Goal: Task Accomplishment & Management: Complete application form

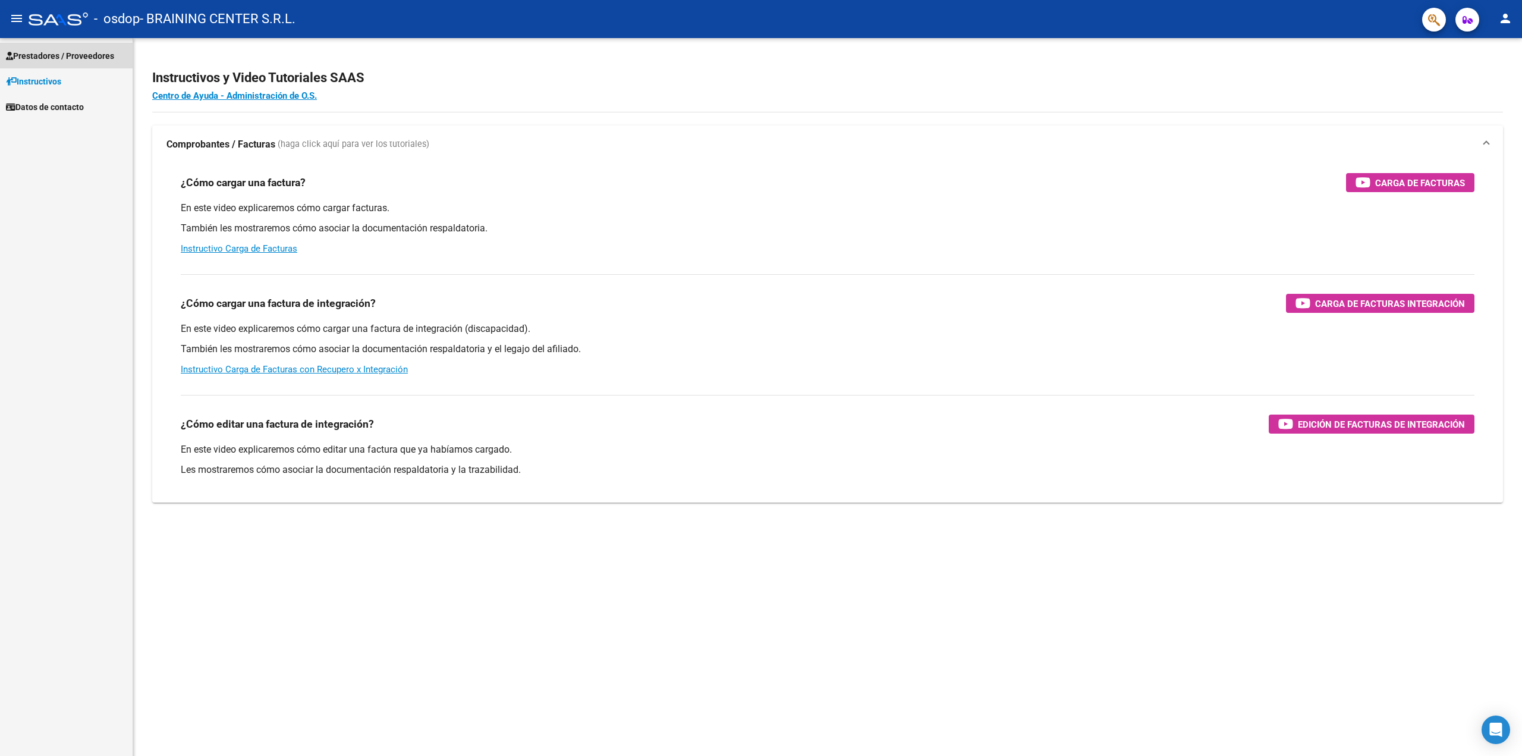
click at [38, 52] on span "Prestadores / Proveedores" at bounding box center [60, 55] width 108 height 13
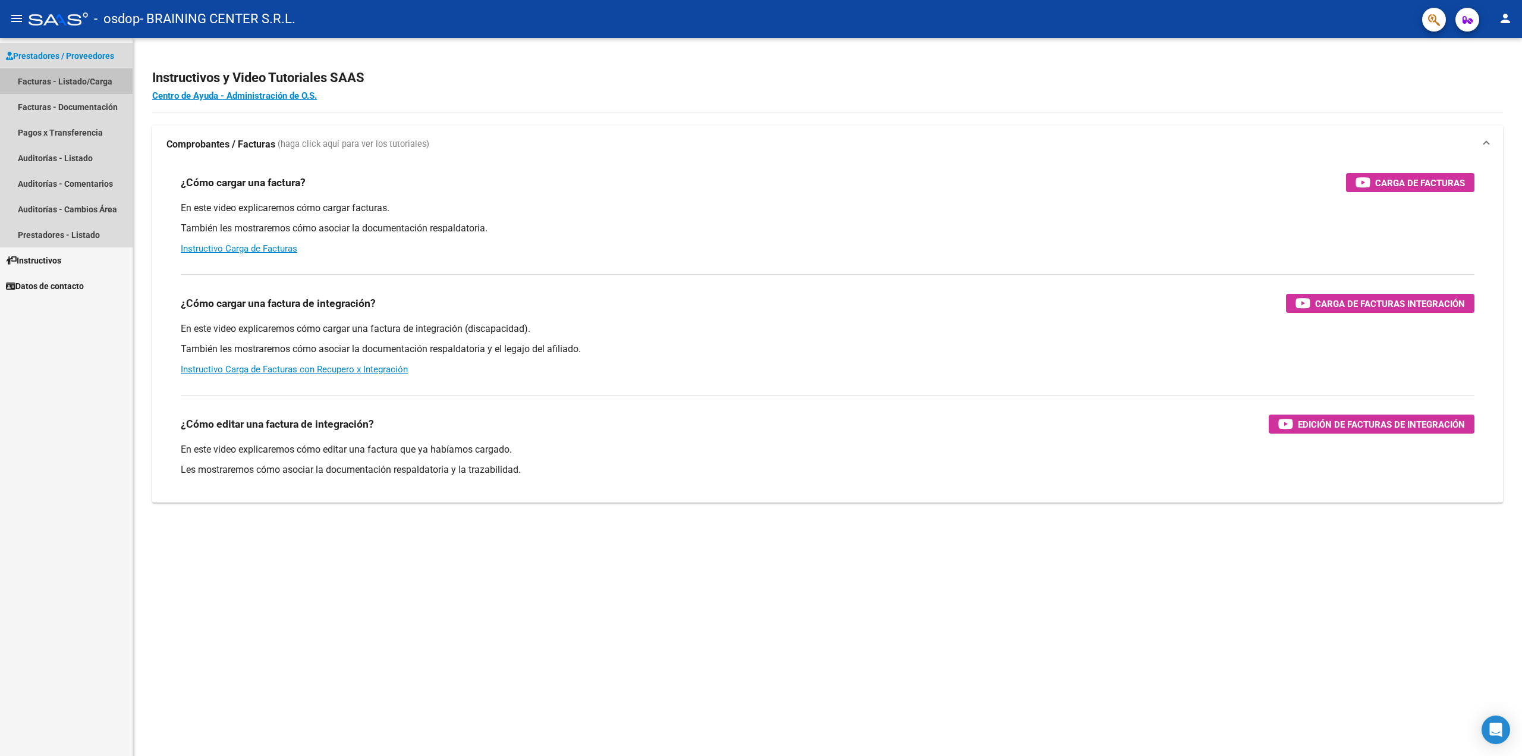
click at [62, 78] on link "Facturas - Listado/Carga" at bounding box center [66, 81] width 133 height 26
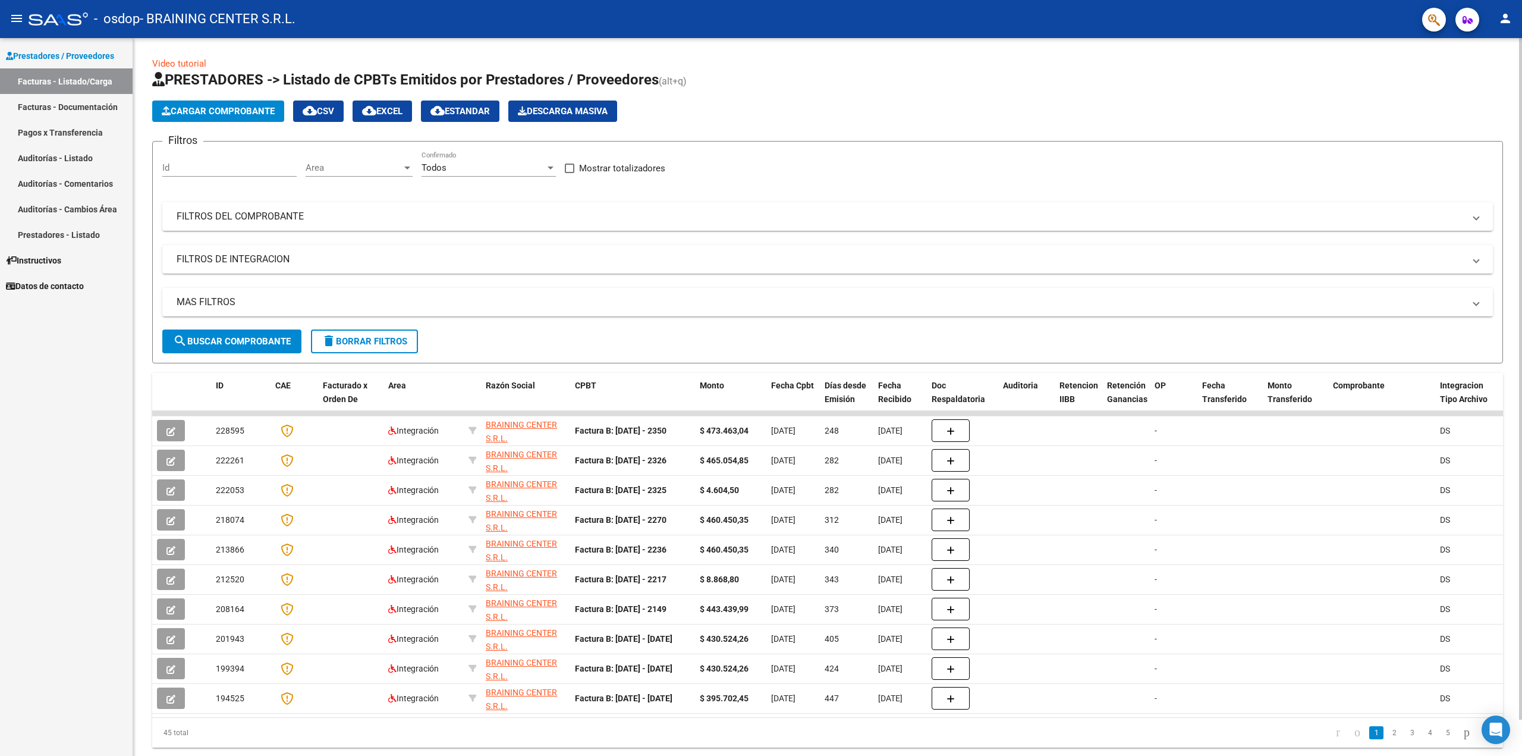
click at [221, 111] on span "Cargar Comprobante" at bounding box center [218, 111] width 113 height 11
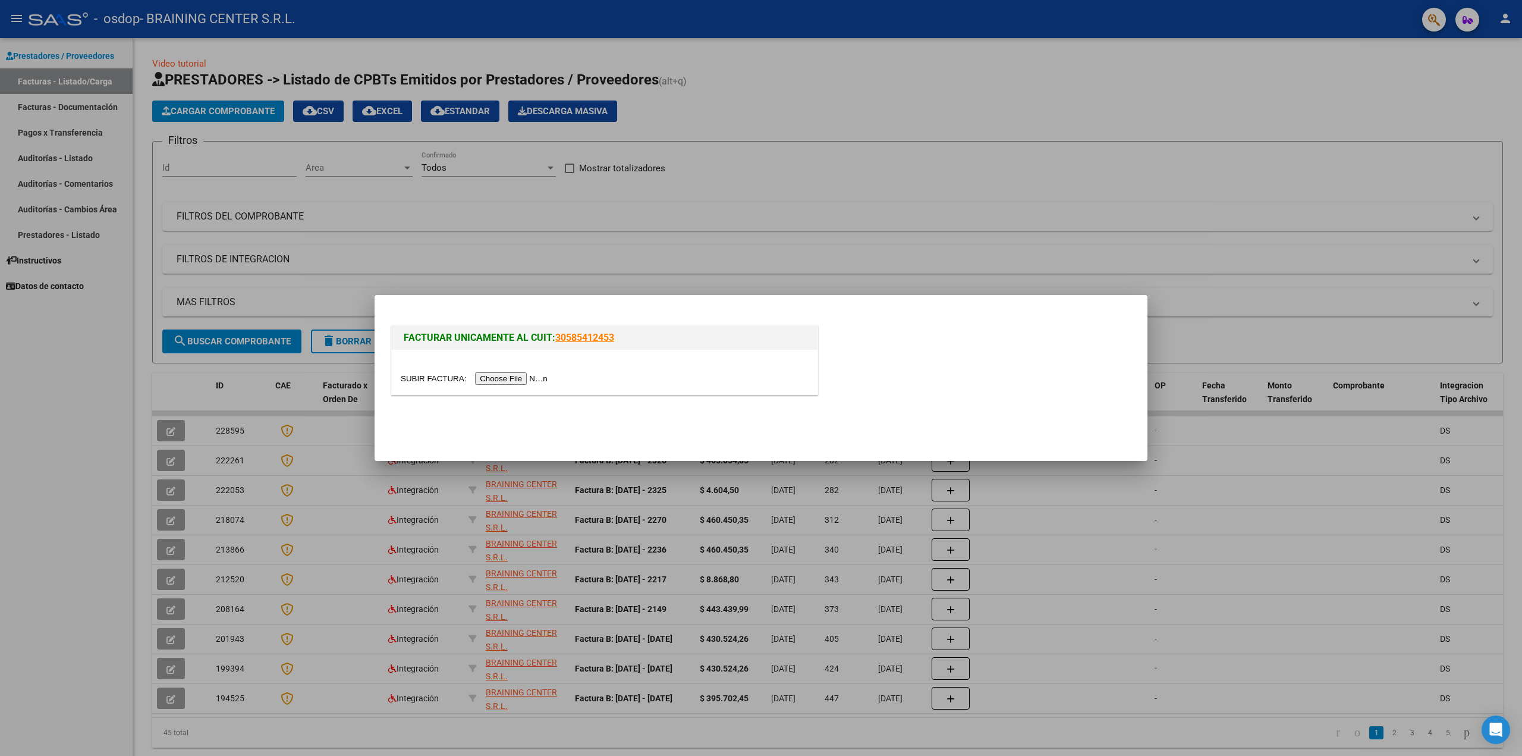
click at [497, 376] on input "file" at bounding box center [476, 378] width 150 height 12
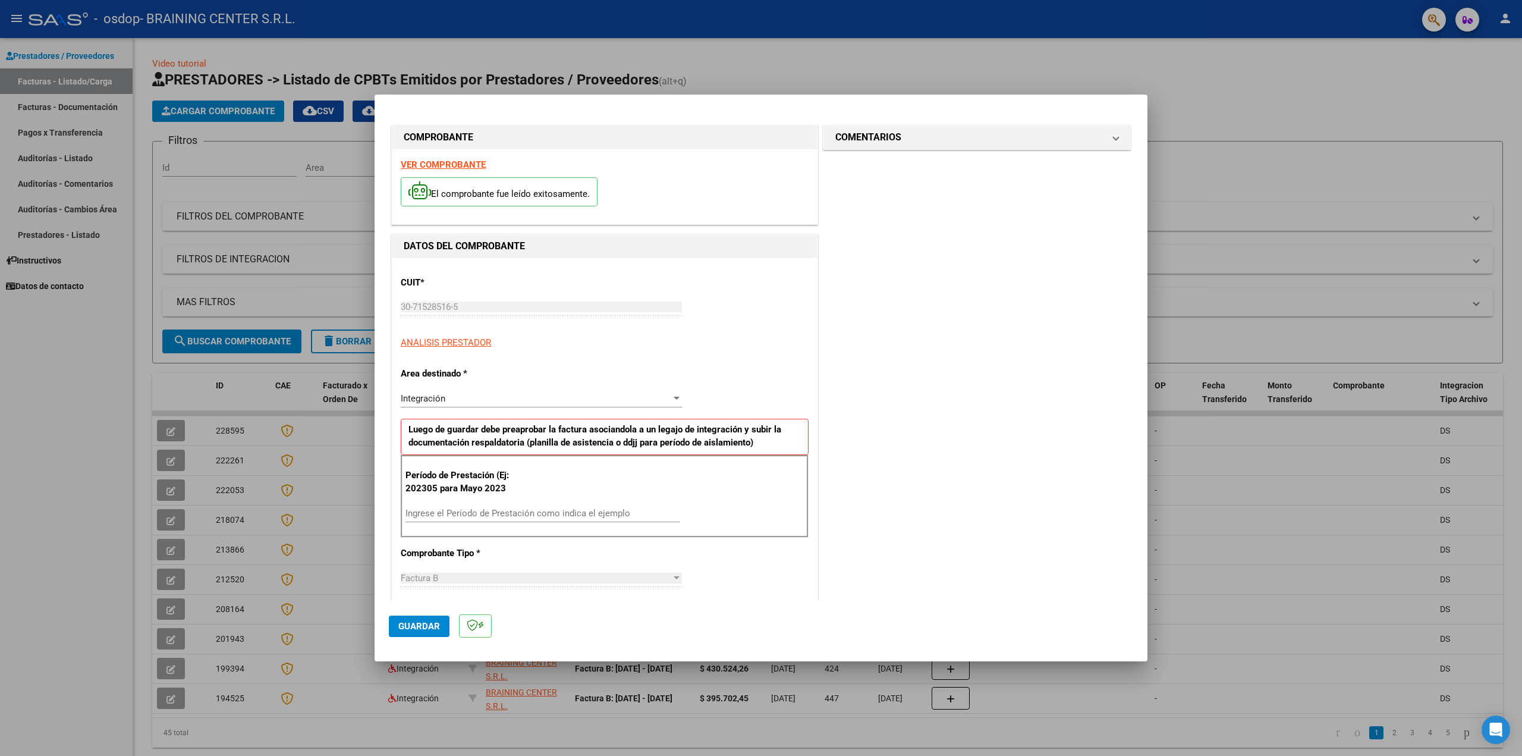
click at [459, 400] on div "Integración" at bounding box center [536, 398] width 270 height 11
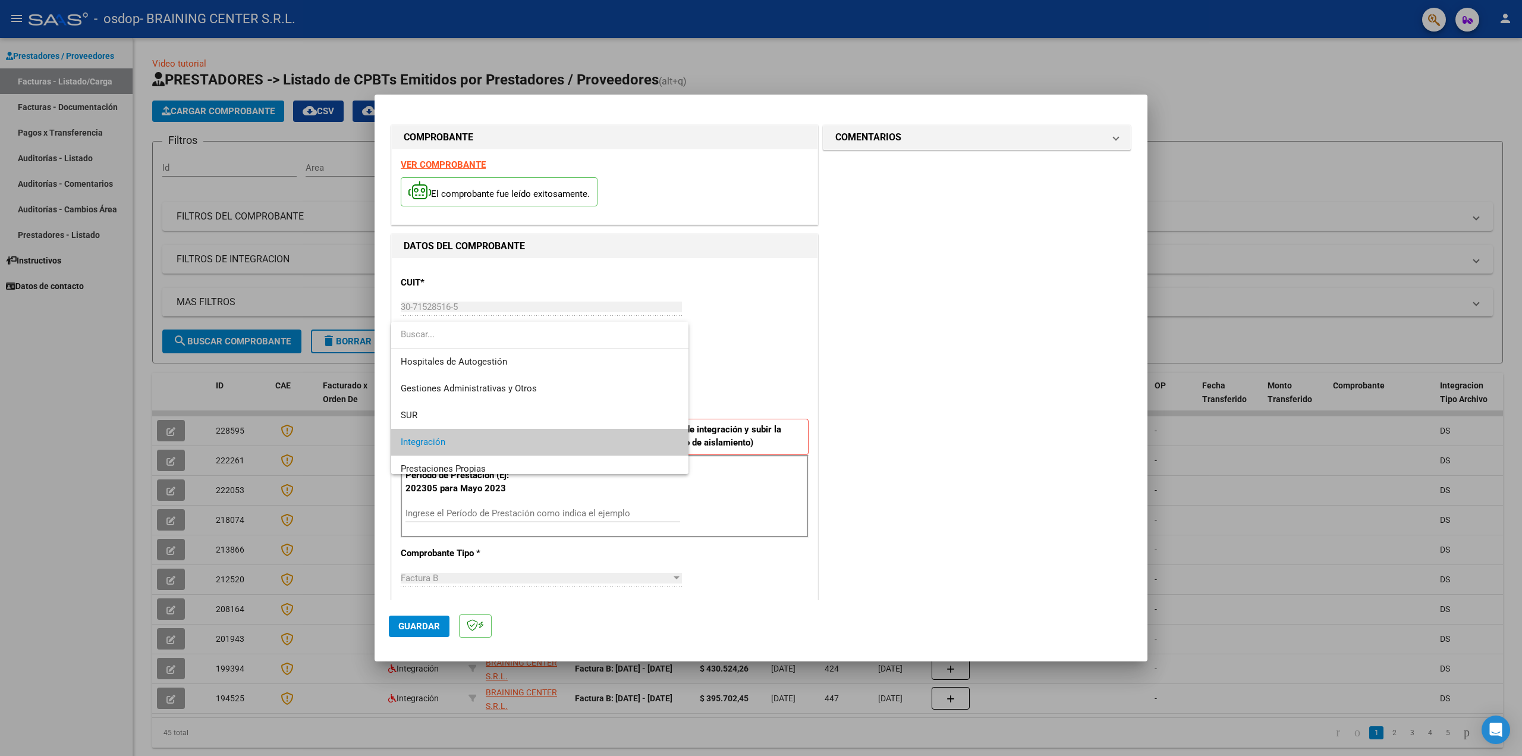
scroll to position [44, 0]
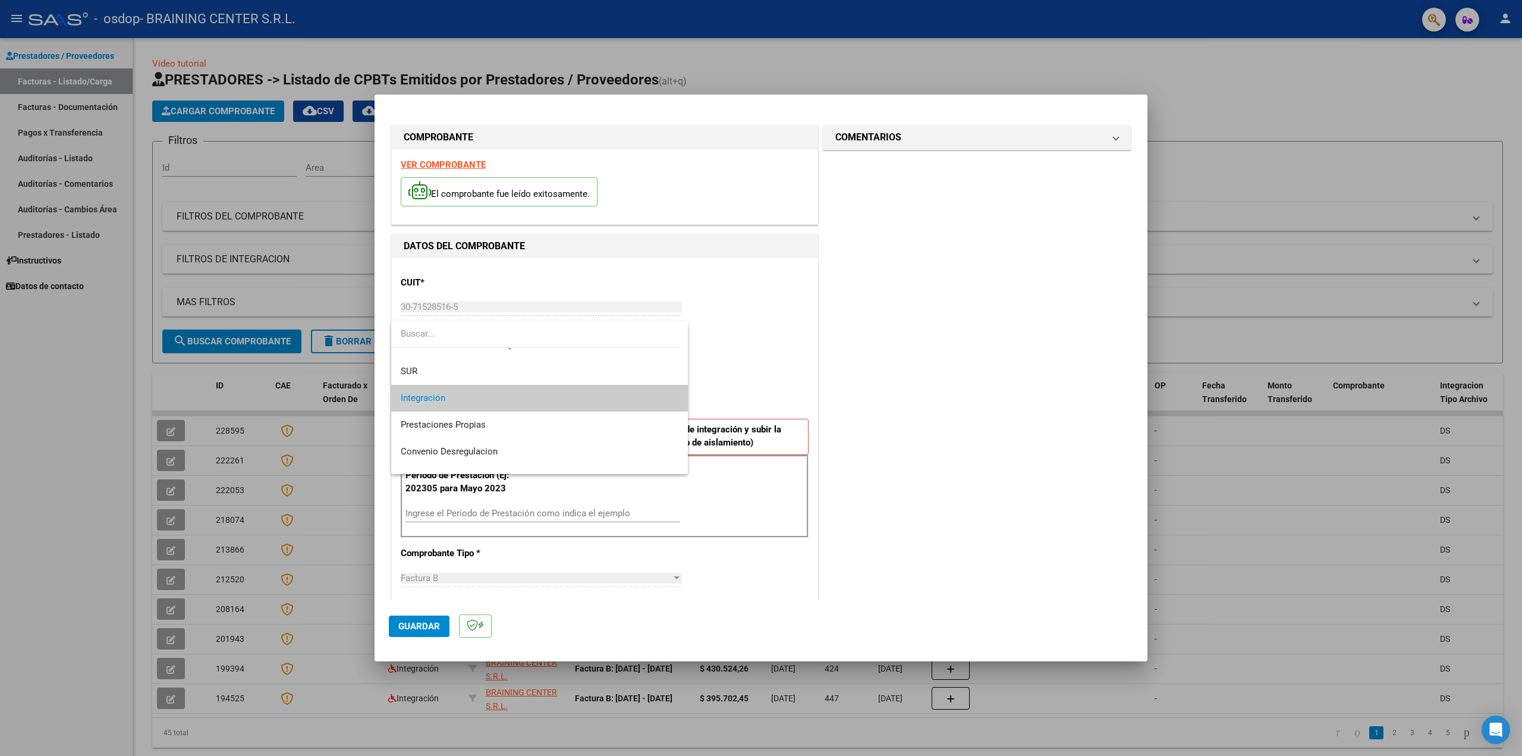
click at [743, 364] on div at bounding box center [761, 378] width 1522 height 756
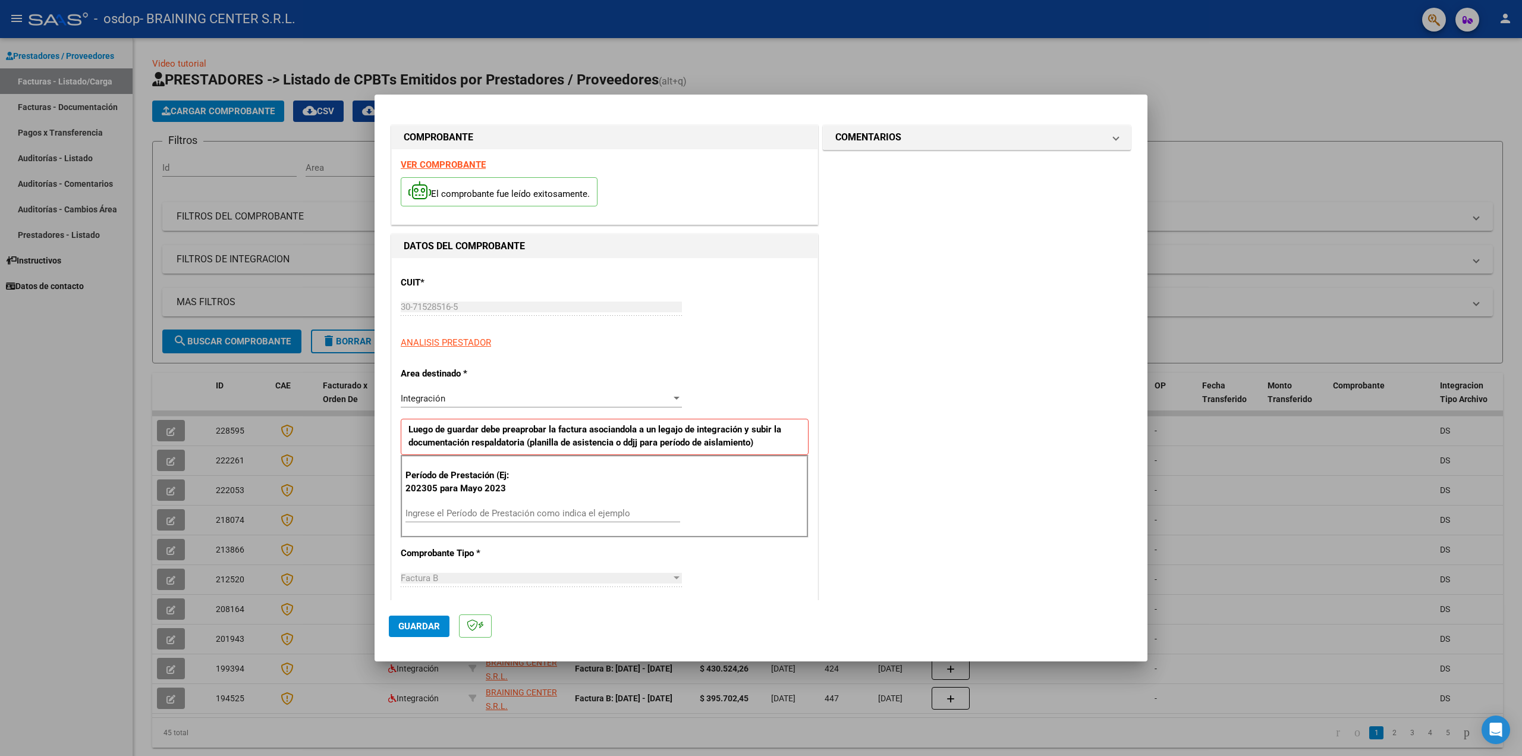
click at [429, 512] on input "Ingrese el Período de Prestación como indica el ejemplo" at bounding box center [542, 513] width 275 height 11
type input "202507"
drag, startPoint x: 879, startPoint y: 486, endPoint x: 885, endPoint y: 480, distance: 8.8
click at [879, 485] on div "COMENTARIOS Comentarios del Prestador / Gerenciador:" at bounding box center [976, 627] width 313 height 1011
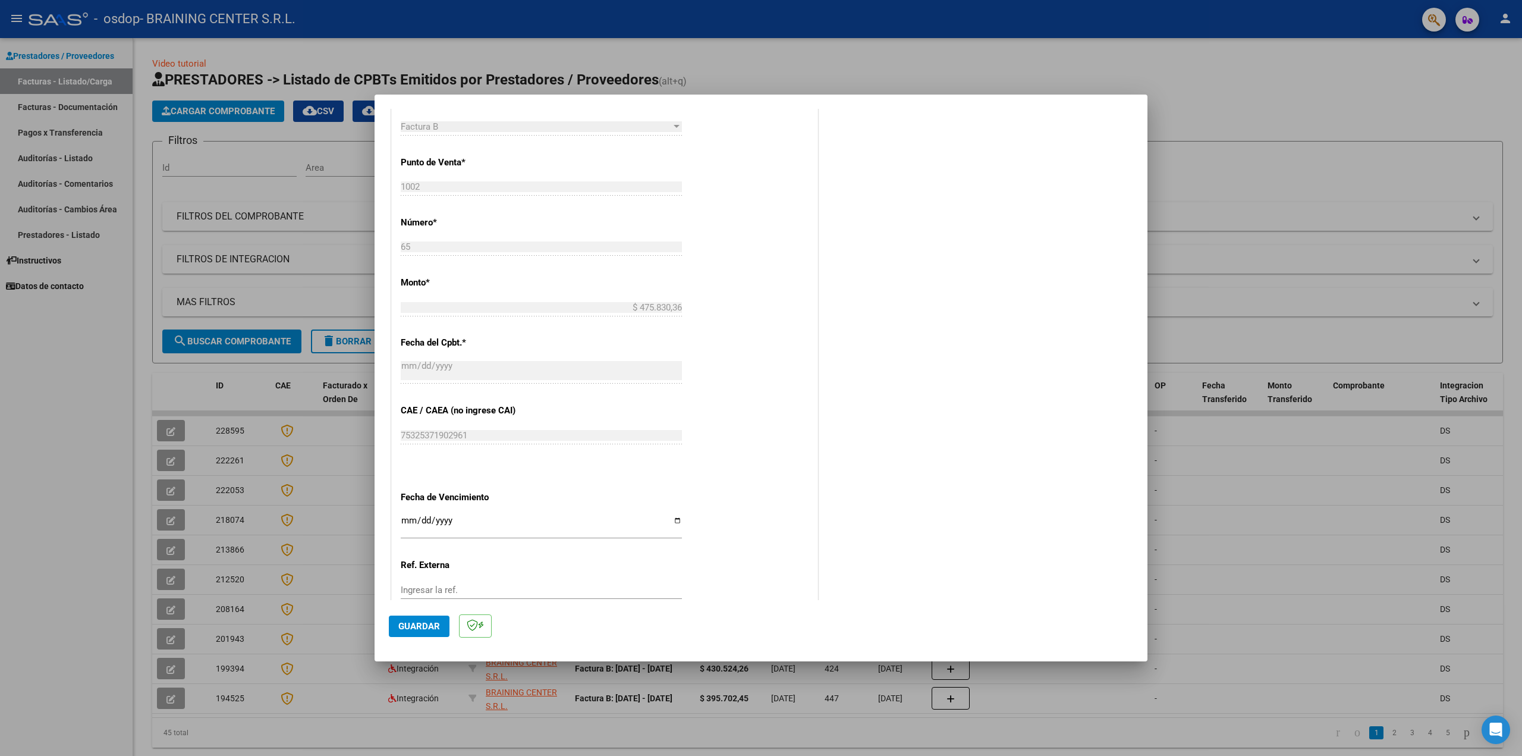
scroll to position [476, 0]
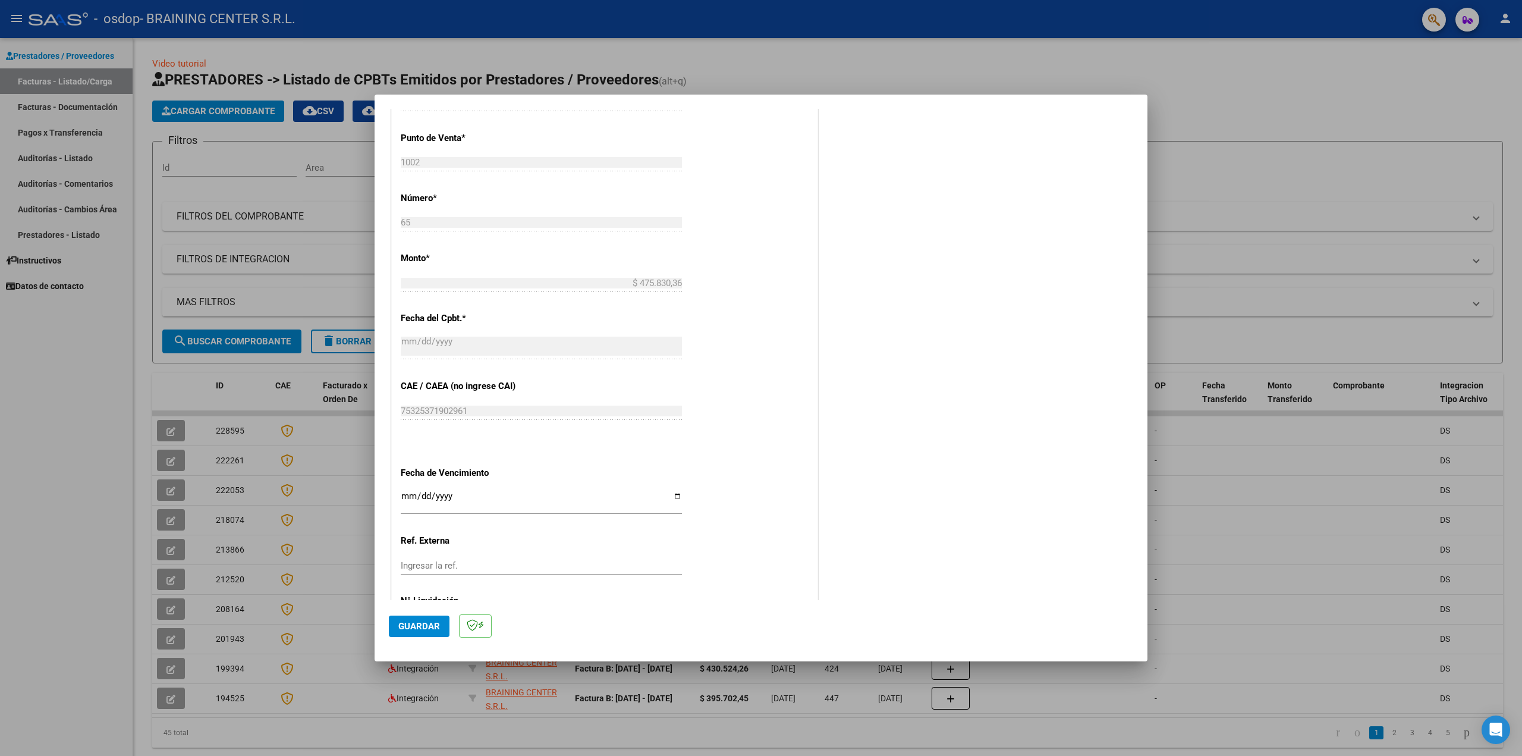
click at [416, 496] on input "Ingresar la fecha" at bounding box center [541, 500] width 281 height 19
click at [406, 494] on input "Ingresar la fecha" at bounding box center [541, 500] width 281 height 19
type input "2025-08-11"
drag, startPoint x: 417, startPoint y: 557, endPoint x: 522, endPoint y: 563, distance: 104.8
click at [417, 560] on input "Ingresar la ref." at bounding box center [541, 565] width 281 height 11
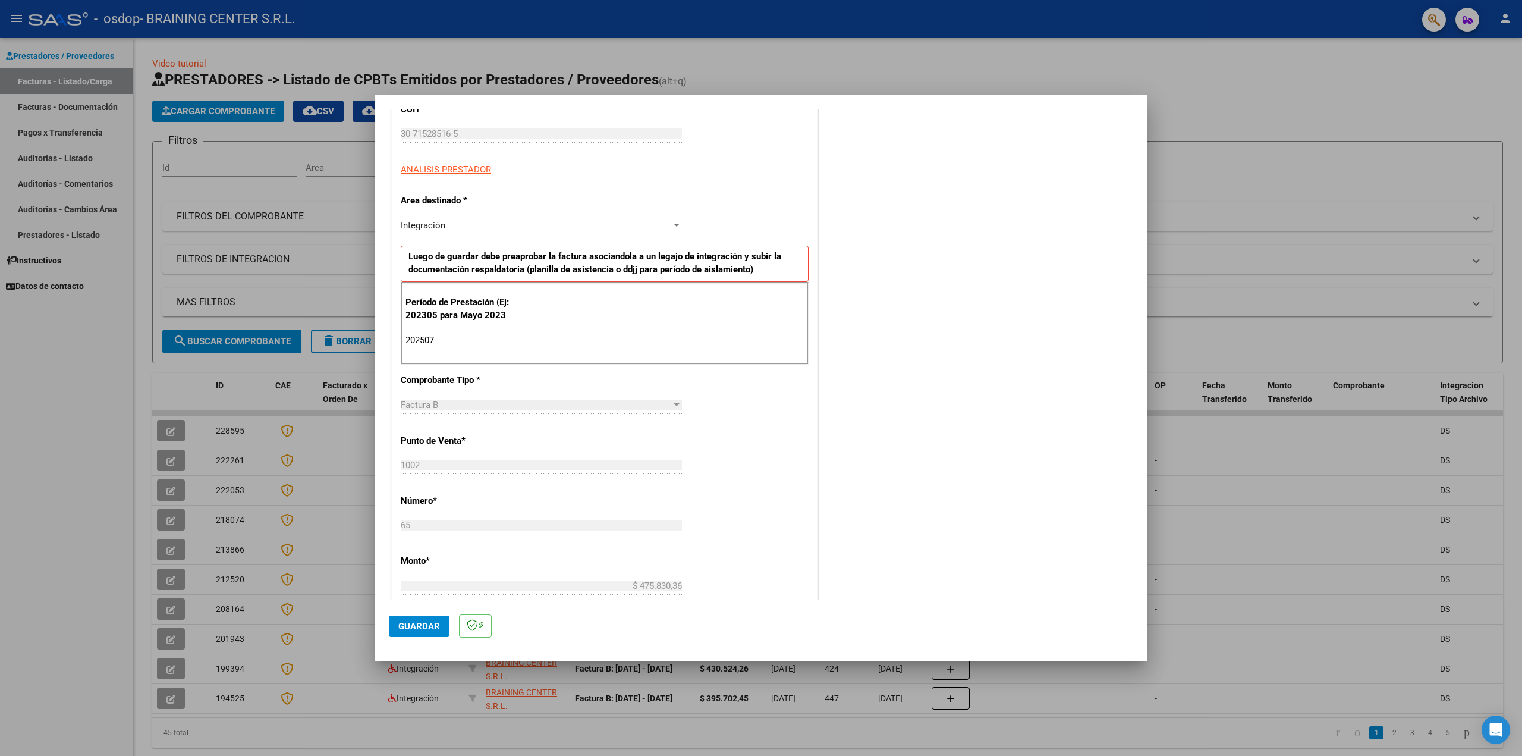
scroll to position [0, 0]
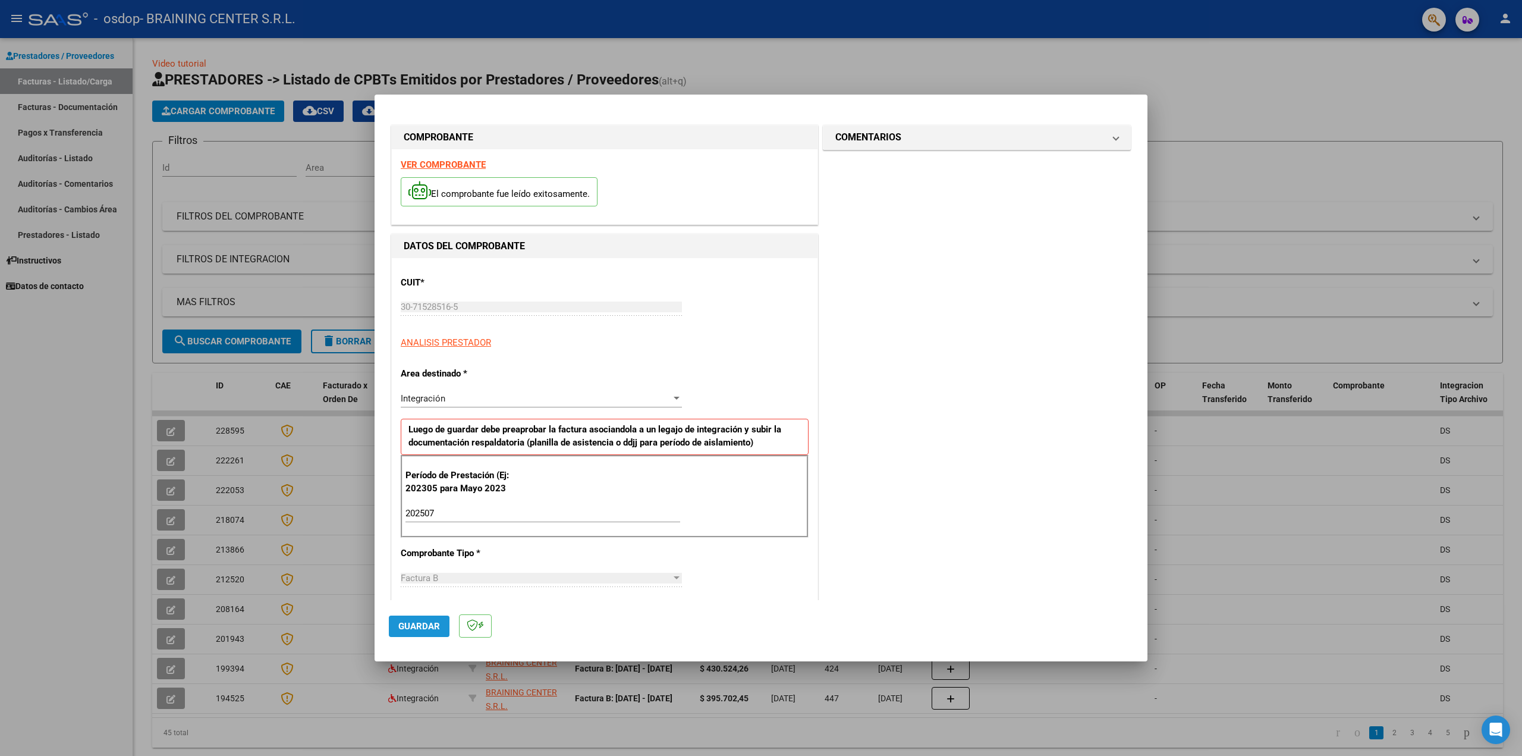
click at [408, 630] on span "Guardar" at bounding box center [419, 626] width 42 height 11
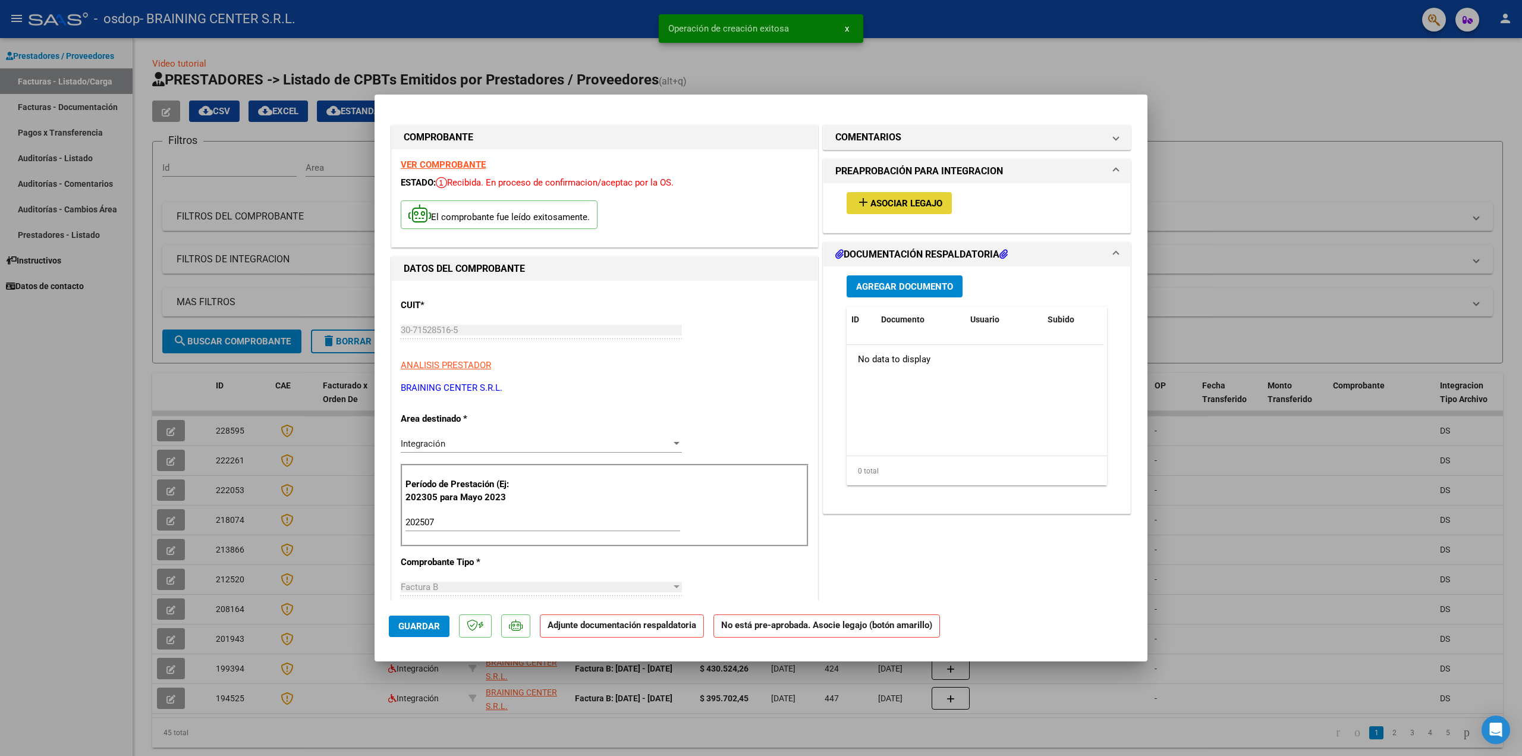
click at [882, 199] on span "Asociar Legajo" at bounding box center [906, 203] width 72 height 11
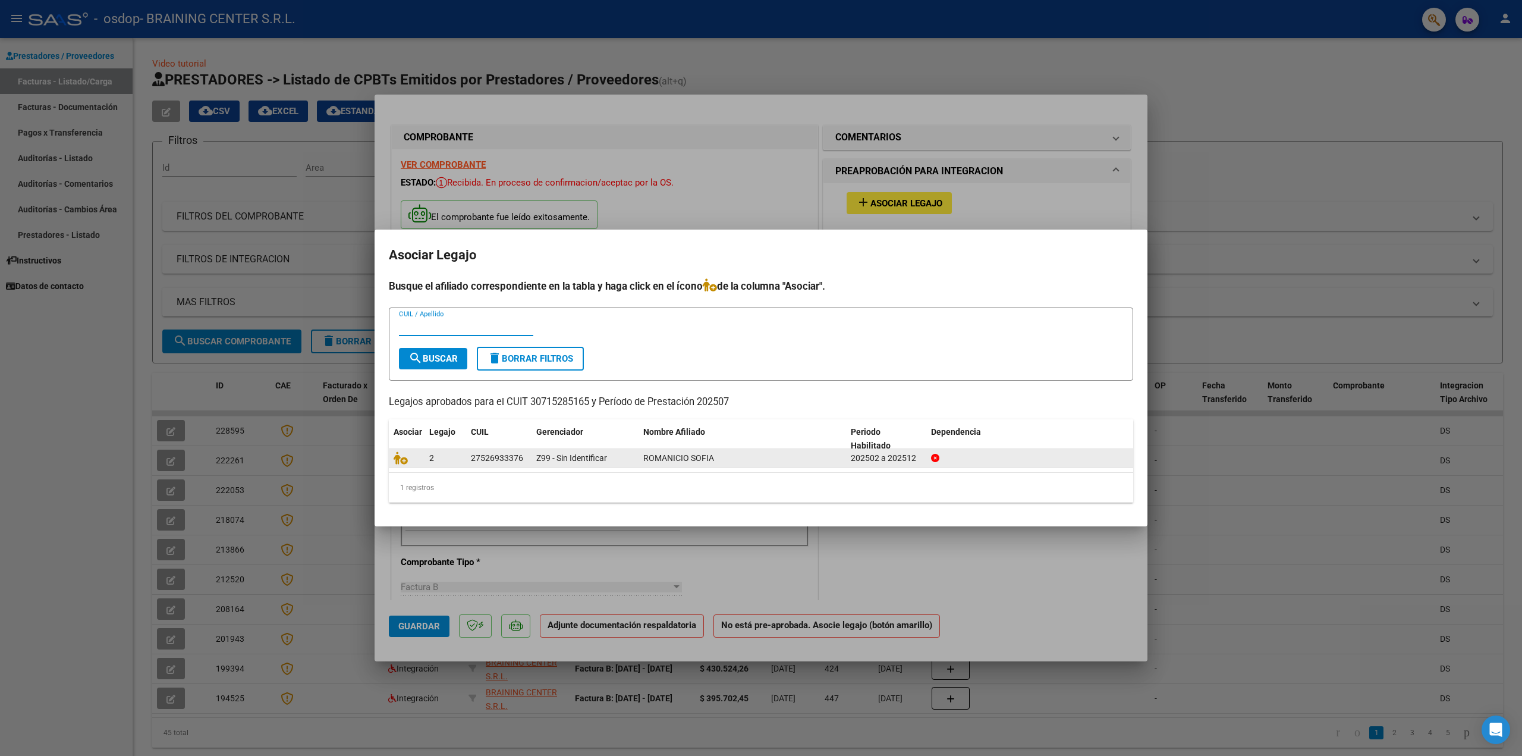
click at [445, 462] on div "2" at bounding box center [445, 458] width 32 height 14
click at [443, 459] on div "2" at bounding box center [445, 458] width 32 height 14
click at [398, 456] on icon at bounding box center [401, 457] width 14 height 13
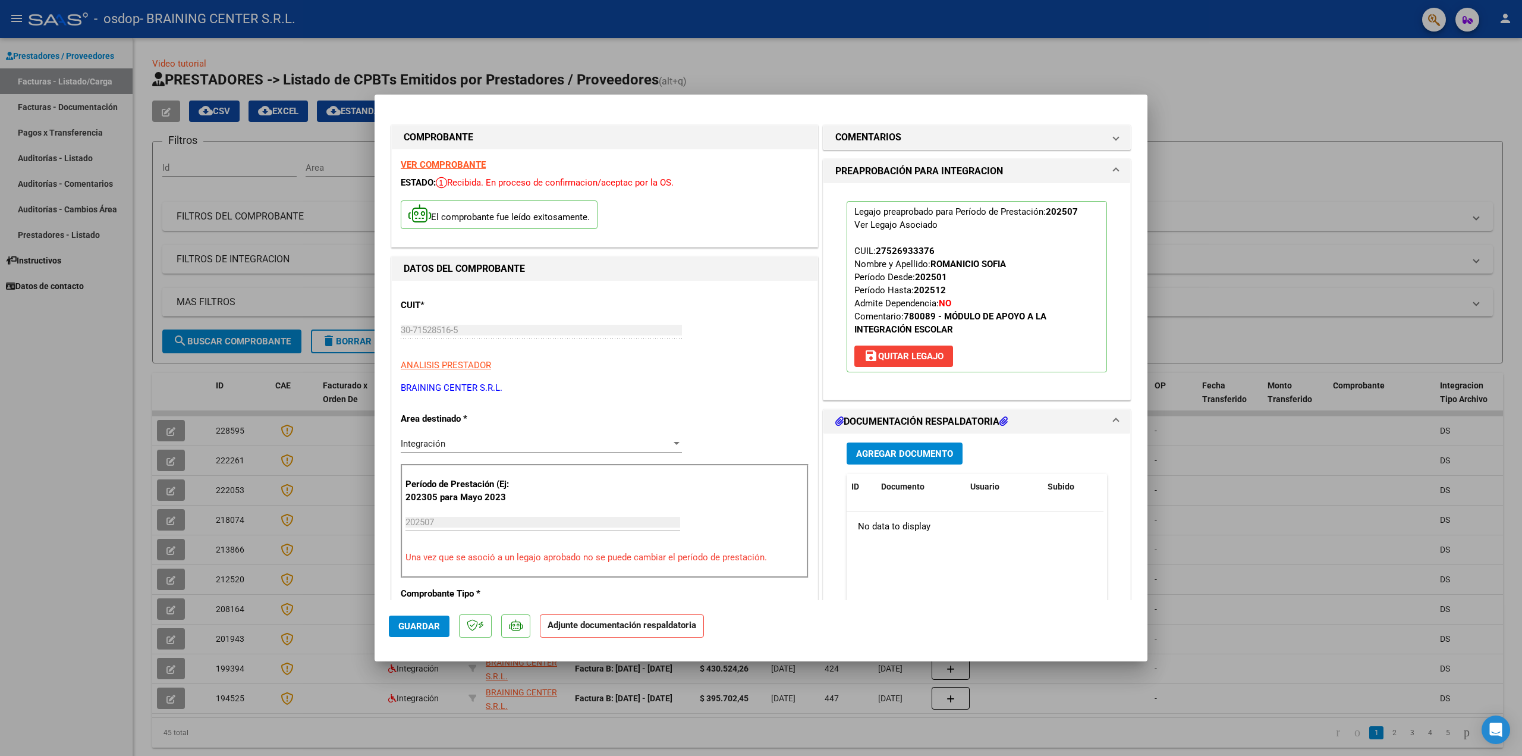
click at [894, 454] on span "Agregar Documento" at bounding box center [904, 453] width 97 height 11
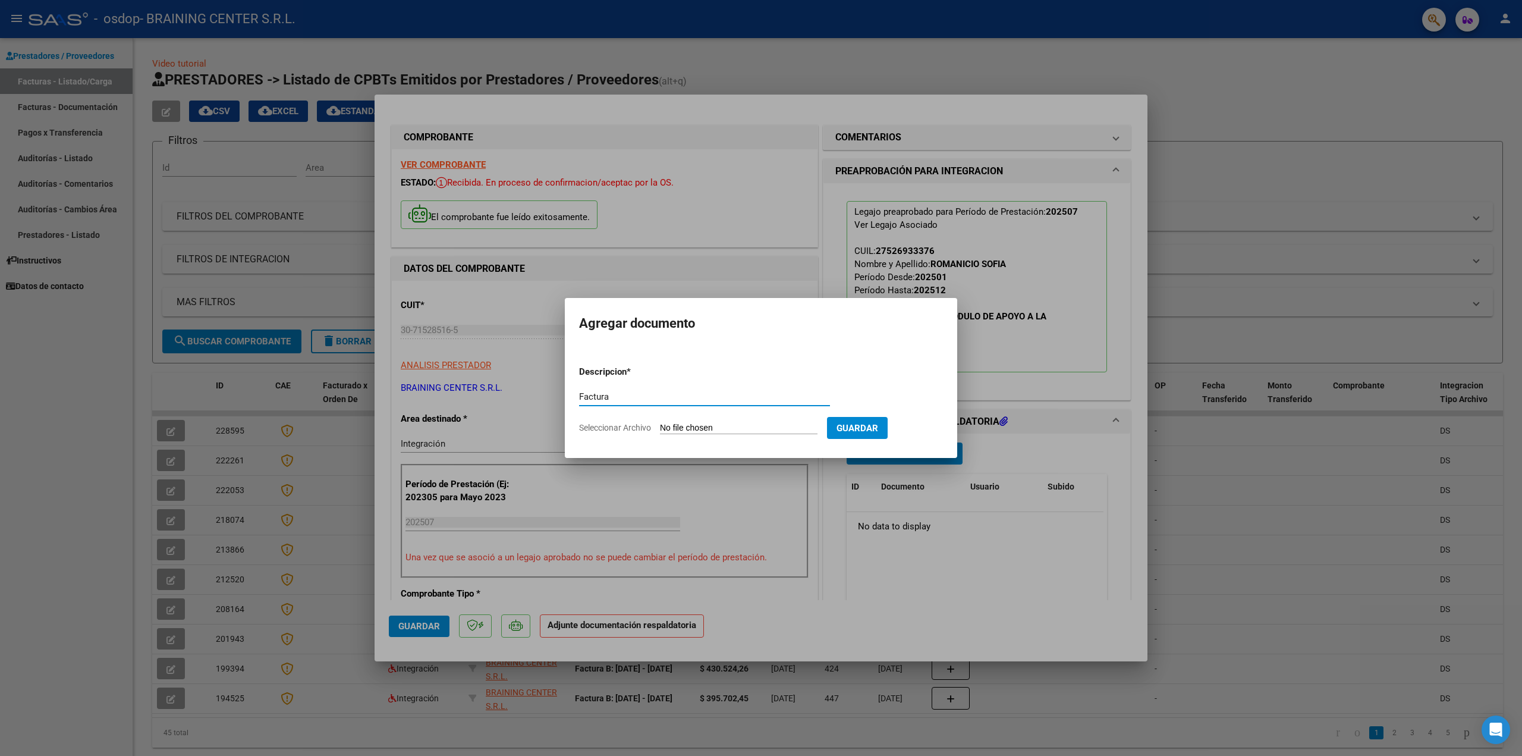
type input "Factura"
click at [626, 431] on span "Seleccionar Archivo" at bounding box center [615, 428] width 72 height 10
click at [660, 431] on input "Seleccionar Archivo" at bounding box center [739, 428] width 158 height 11
type input "C:\fakepath\Fact Julio Romanicio Sofía SAIE.pdf"
click at [919, 432] on span "Guardar" at bounding box center [920, 428] width 42 height 11
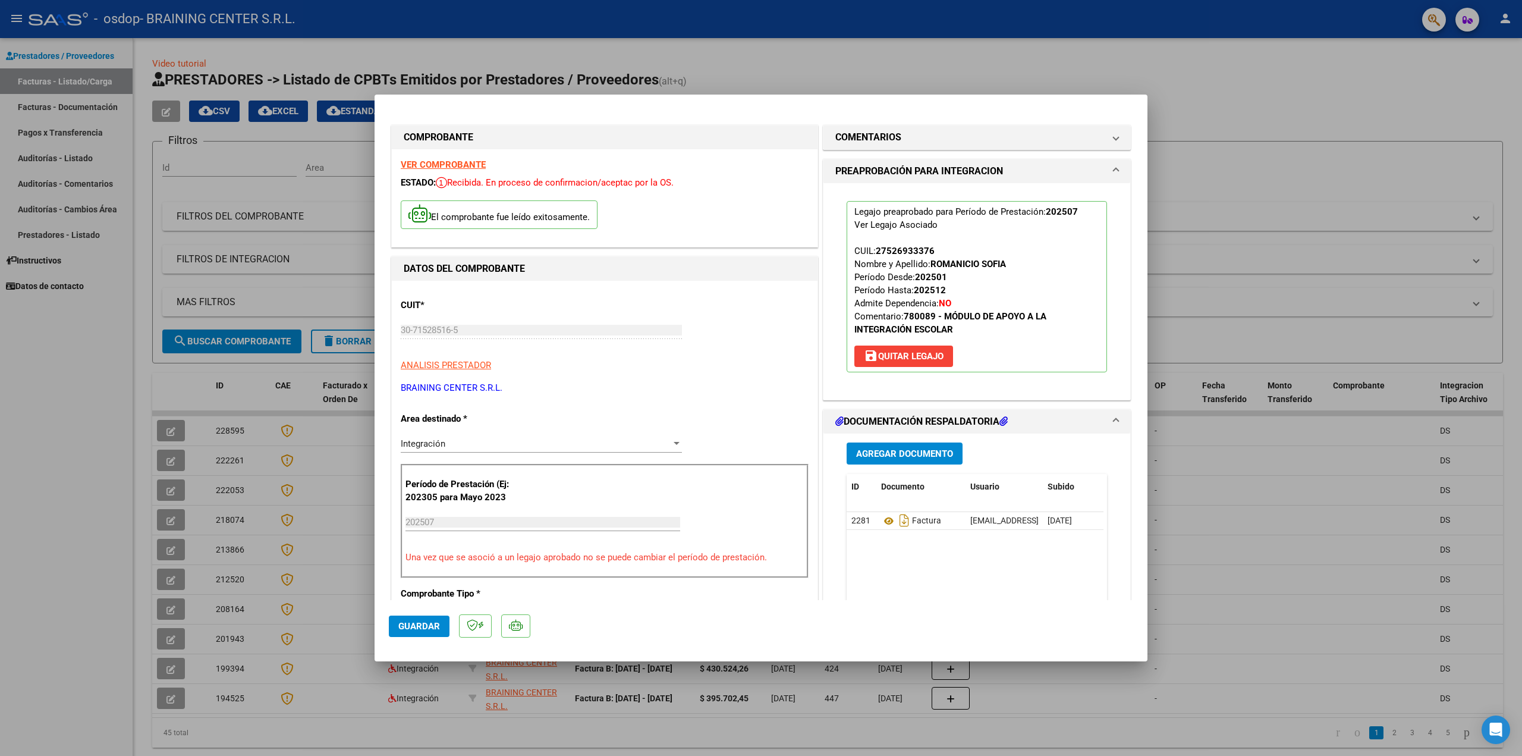
drag, startPoint x: 552, startPoint y: 418, endPoint x: 557, endPoint y: 410, distance: 9.9
click at [556, 413] on div "CUIT * 30-71528516-5 Ingresar CUIT ANALISIS PRESTADOR BRAINING CENTER S.R.L. AR…" at bounding box center [605, 725] width 426 height 889
click at [870, 453] on span "Agregar Documento" at bounding box center [904, 453] width 97 height 11
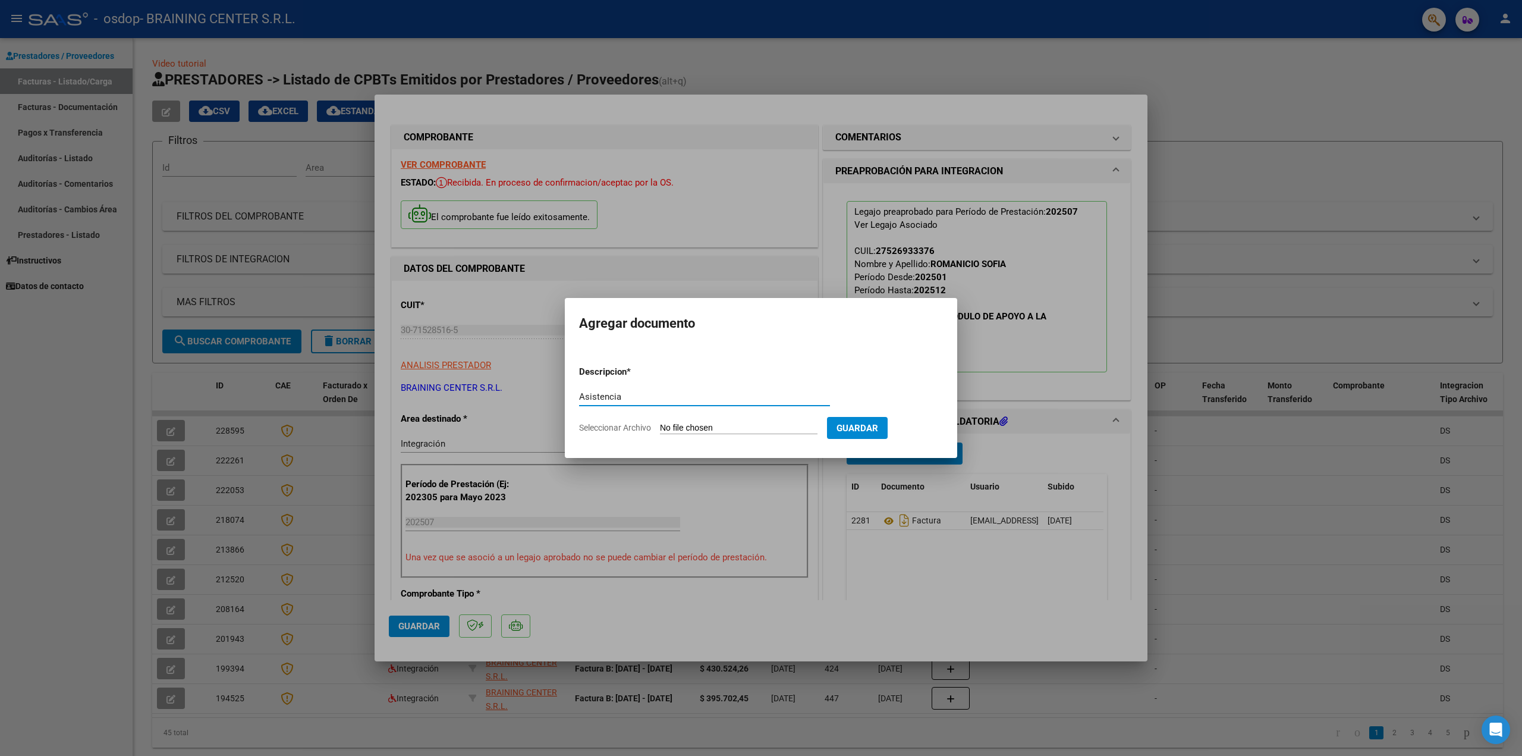
type input "Asistencia"
click at [632, 426] on span "Seleccionar Archivo" at bounding box center [615, 428] width 72 height 10
click at [660, 426] on input "Seleccionar Archivo" at bounding box center [739, 428] width 158 height 11
type input "C:\fakepath\Fact Julio Romanicio Sofìa SAIE asistencia.pdf"
click at [933, 429] on span "Guardar" at bounding box center [920, 428] width 42 height 11
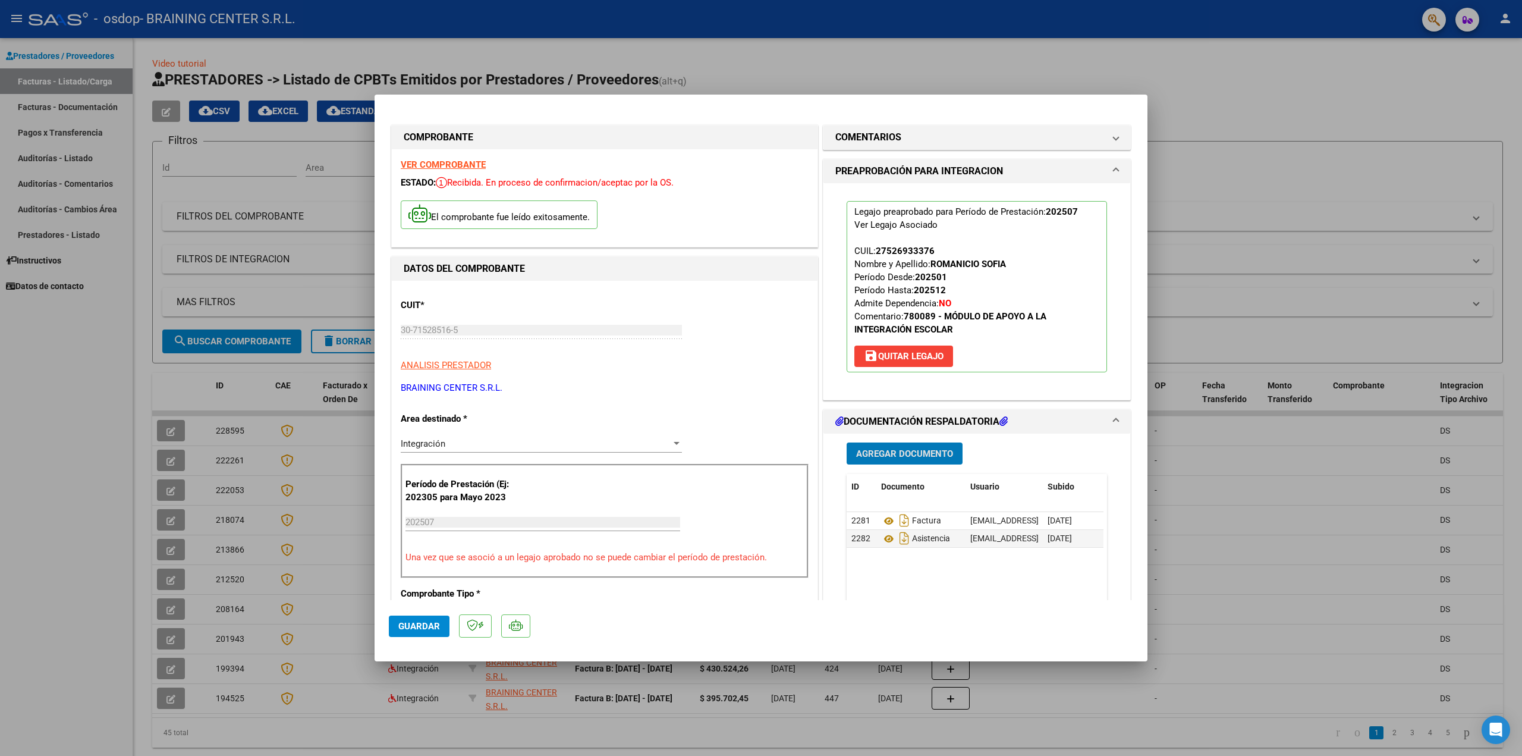
click at [405, 627] on span "Guardar" at bounding box center [419, 626] width 42 height 11
click at [57, 504] on div at bounding box center [761, 378] width 1522 height 756
type input "$ 0,00"
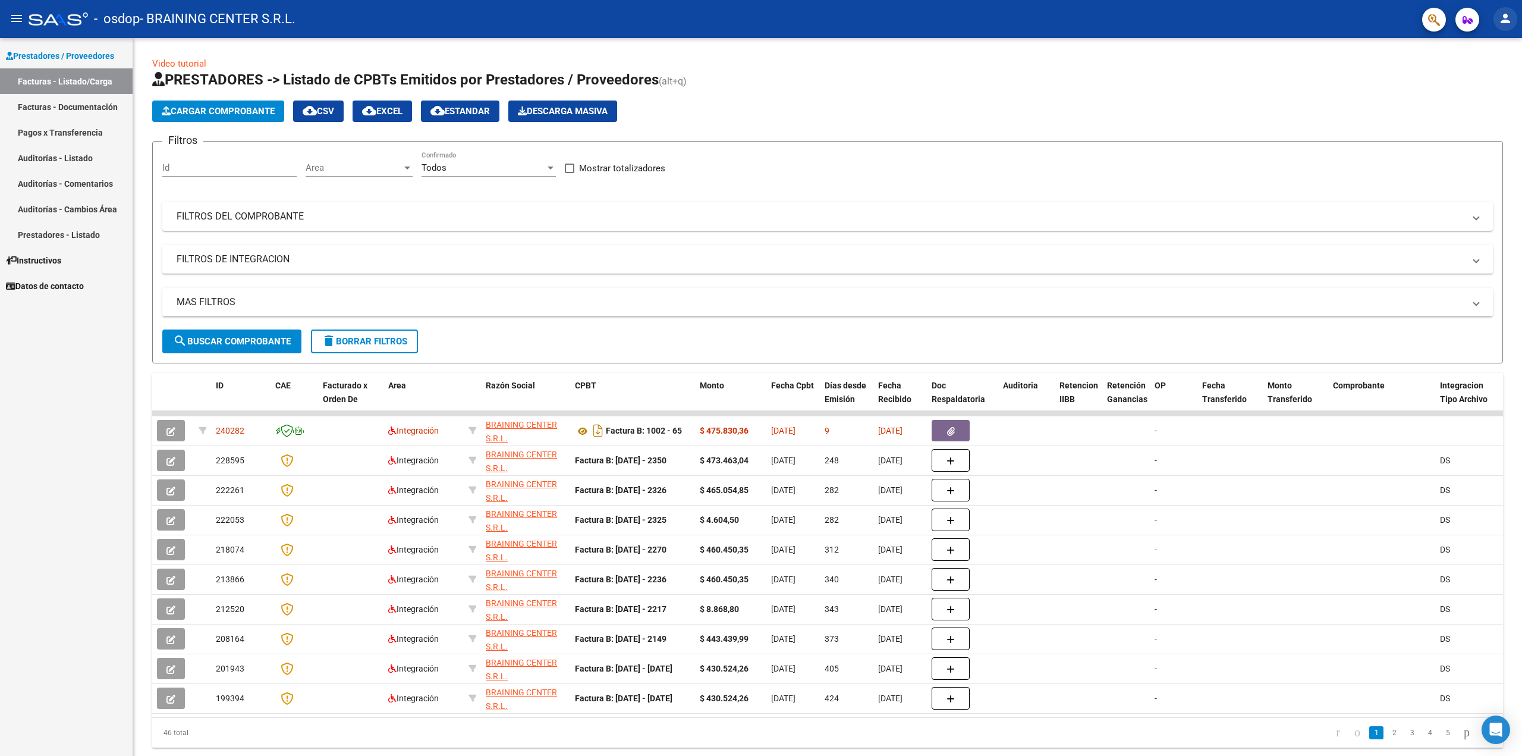
click at [1502, 20] on mat-icon "person" at bounding box center [1505, 18] width 14 height 14
click at [1466, 81] on button "exit_to_app Salir" at bounding box center [1480, 78] width 73 height 29
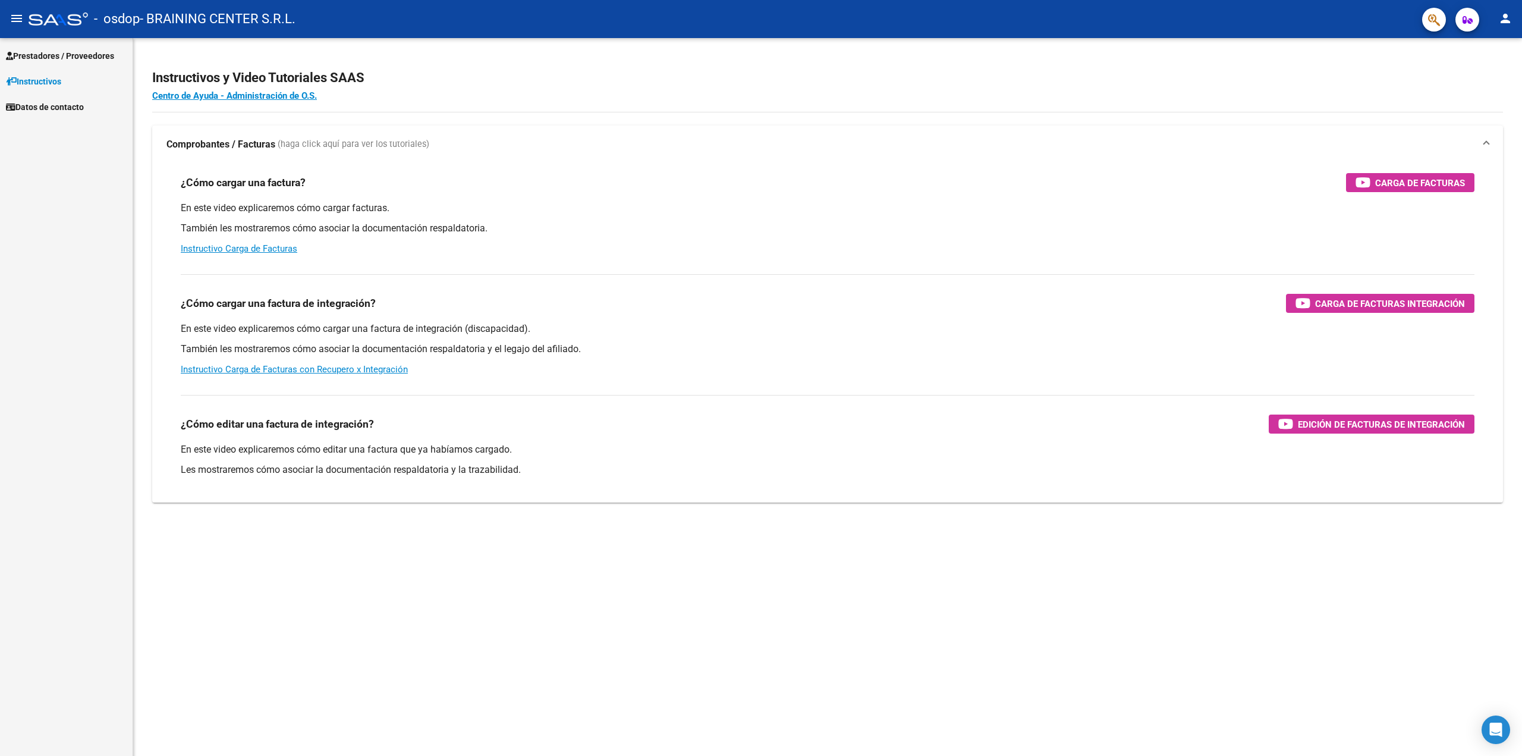
click at [36, 56] on span "Prestadores / Proveedores" at bounding box center [60, 55] width 108 height 13
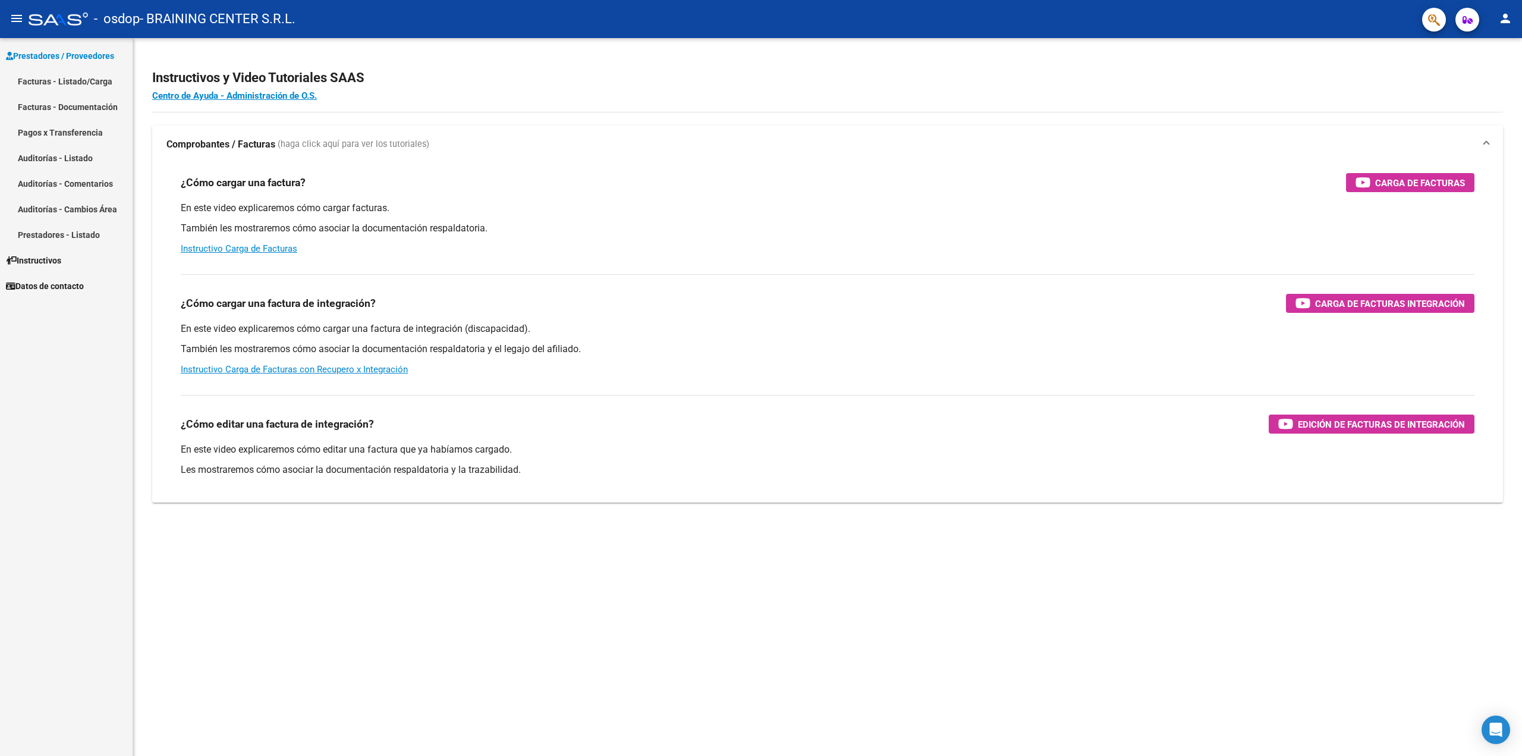
click at [84, 83] on link "Facturas - Listado/Carga" at bounding box center [66, 81] width 133 height 26
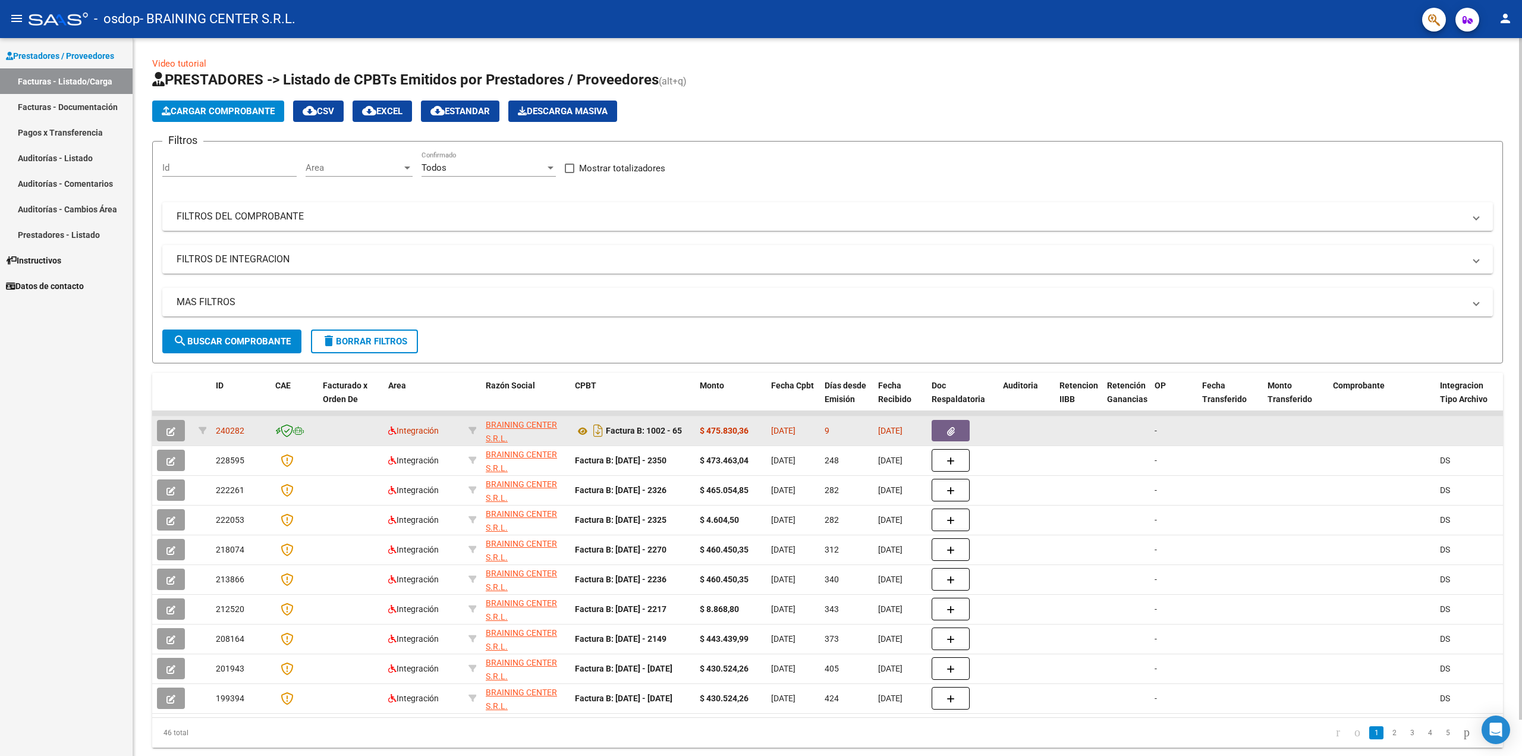
click at [947, 430] on icon "button" at bounding box center [951, 431] width 8 height 9
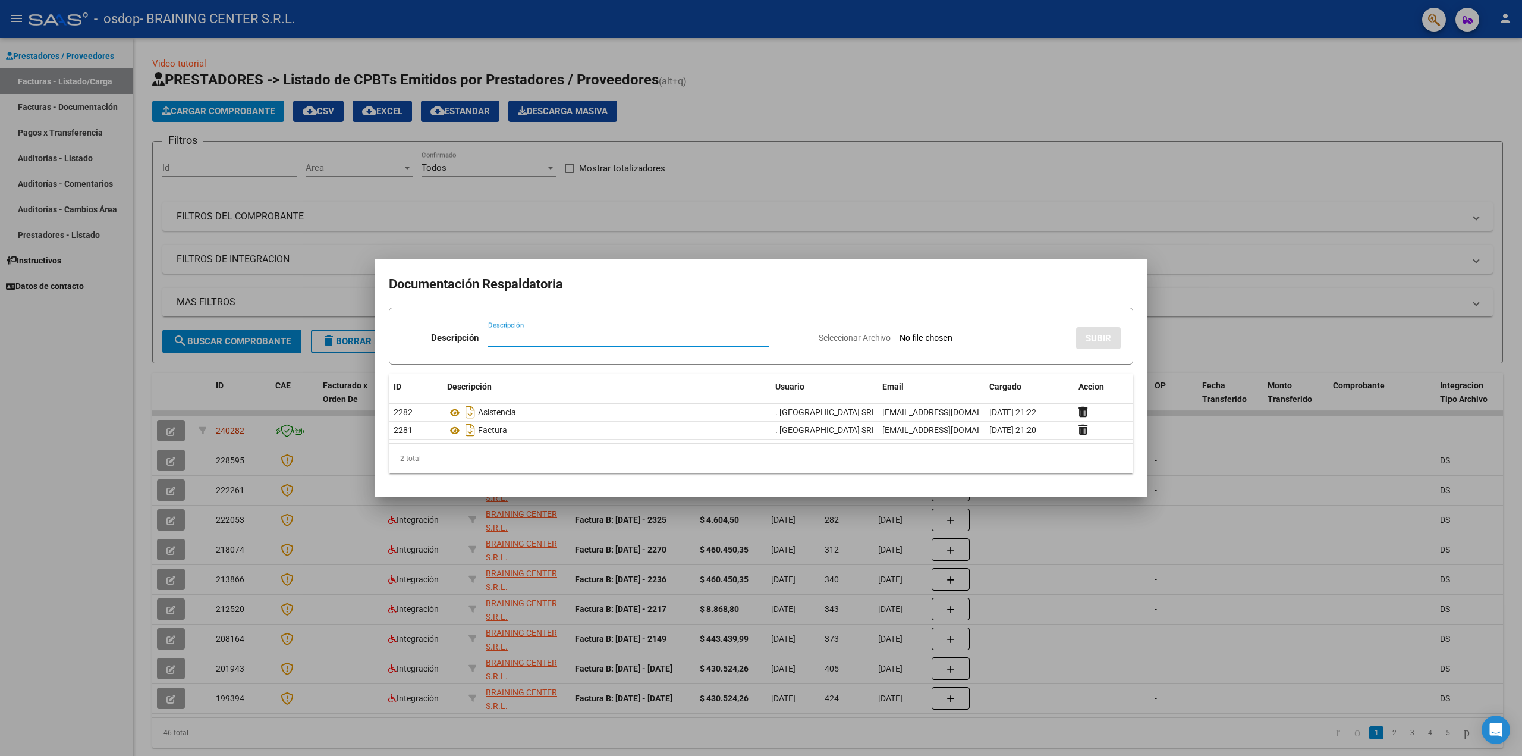
click at [520, 337] on input "Descripción" at bounding box center [628, 337] width 281 height 11
type input "a"
type input "Autorizaciòn"
click at [819, 338] on span "Seleccionar Archivo" at bounding box center [855, 338] width 72 height 10
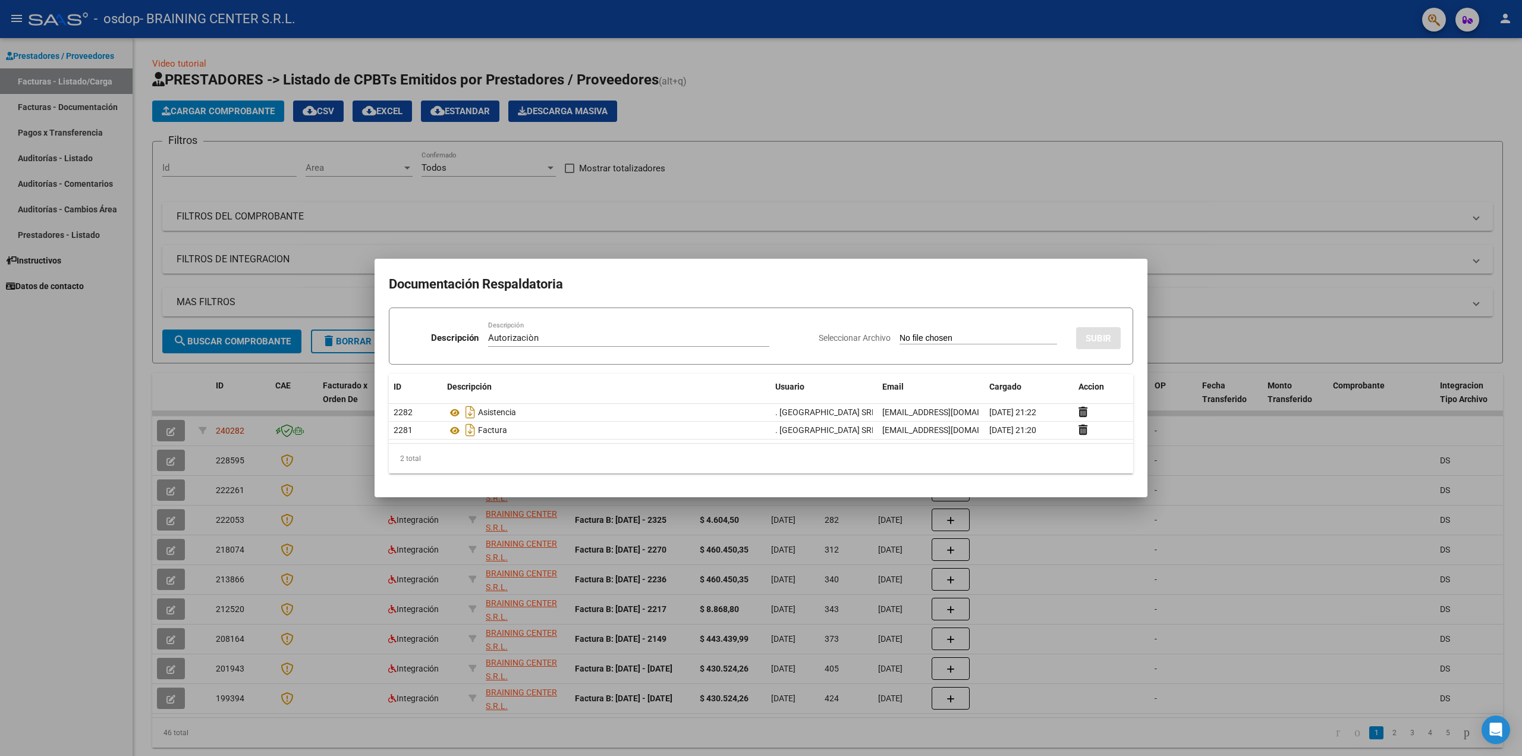
click at [899, 338] on input "Seleccionar Archivo" at bounding box center [978, 338] width 158 height 11
type input "C:\fakepath\SAIE y Ps.docx"
drag, startPoint x: 1095, startPoint y: 338, endPoint x: 1097, endPoint y: 347, distance: 9.2
click at [1095, 338] on span "SUBIR" at bounding box center [1098, 338] width 26 height 11
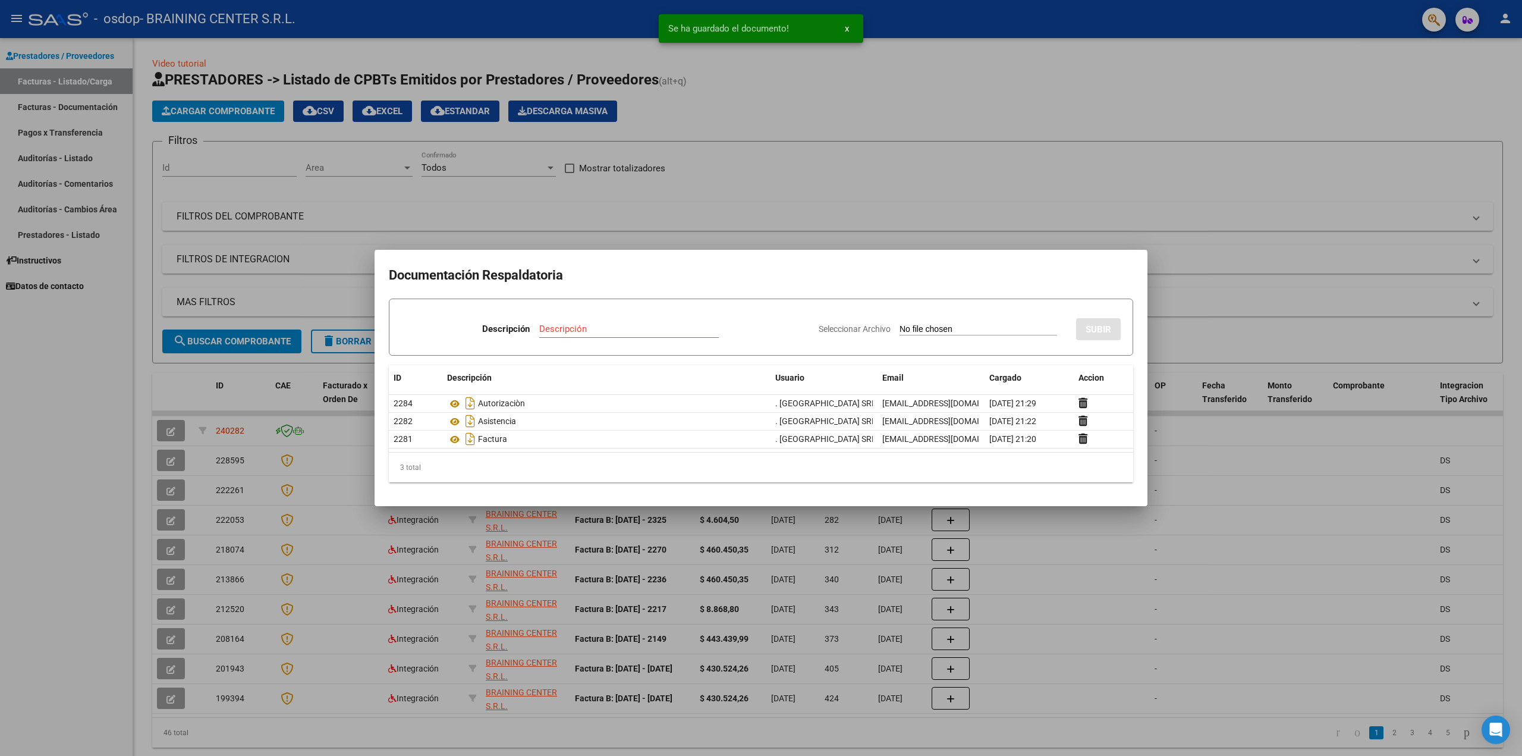
click at [1103, 550] on div at bounding box center [761, 378] width 1522 height 756
